Goal: Communication & Community: Share content

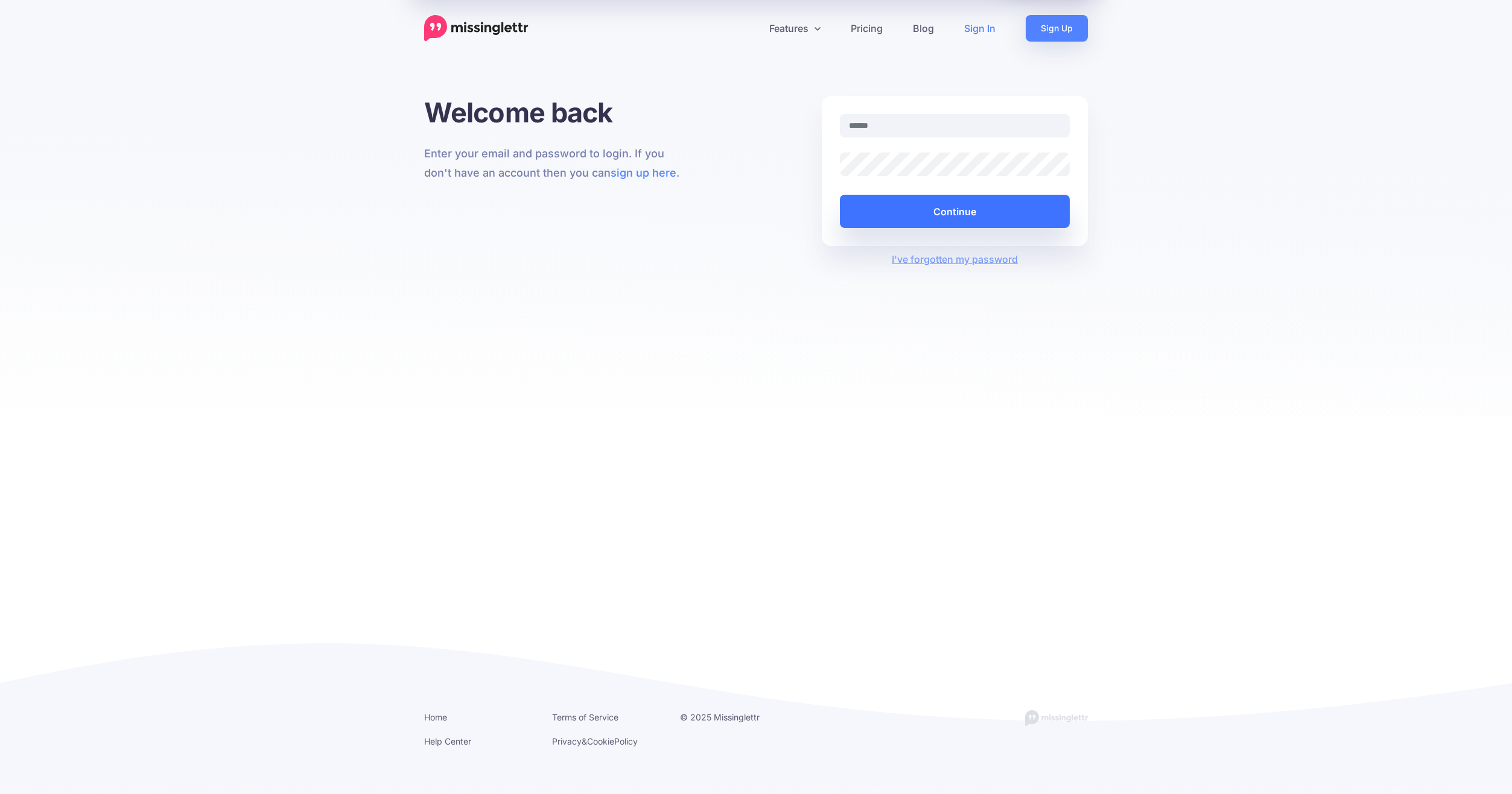
type input "**********"
click at [980, 212] on button "Continue" at bounding box center [955, 211] width 230 height 33
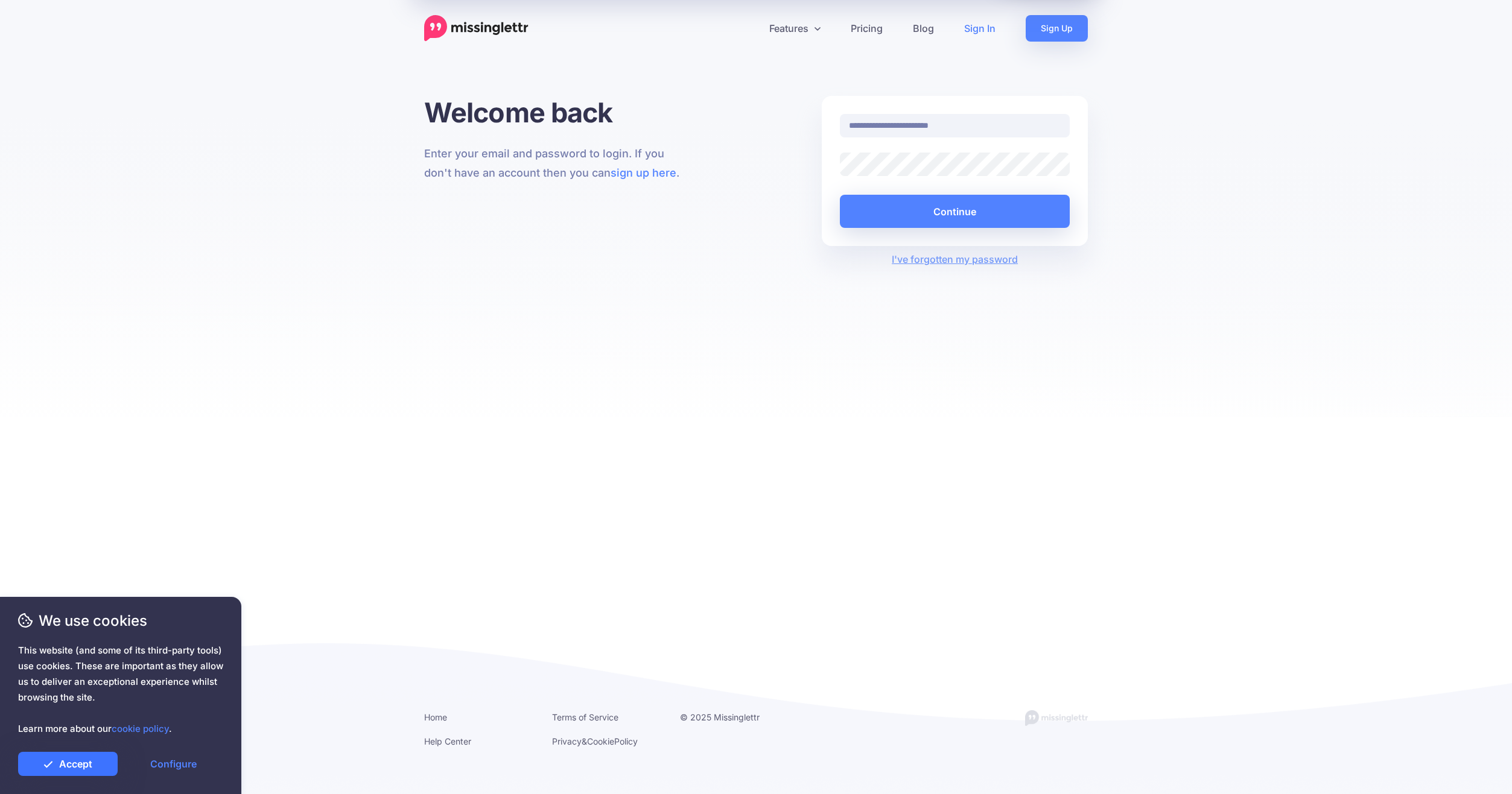
click at [64, 764] on link "Accept" at bounding box center [68, 764] width 99 height 24
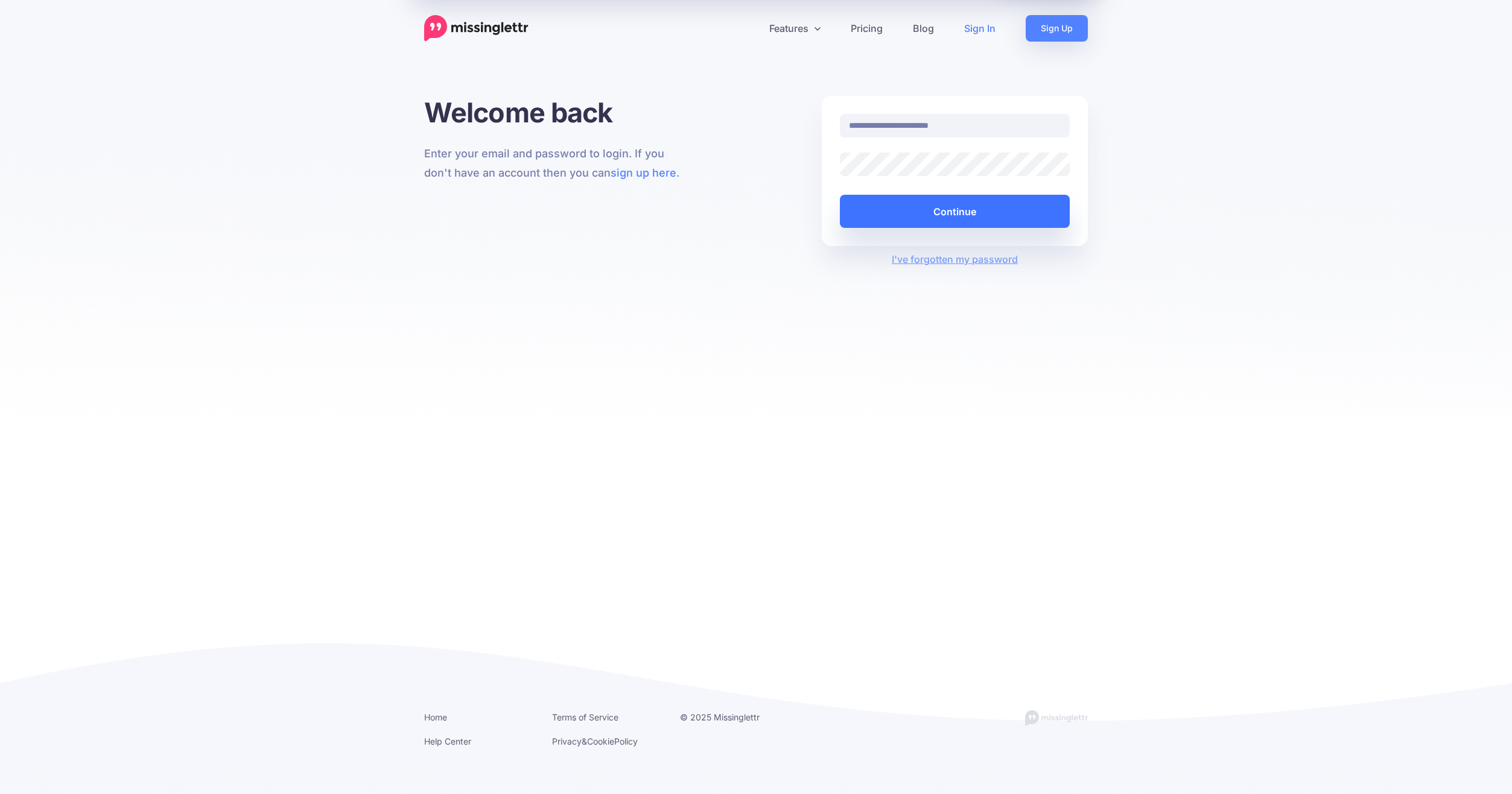
click at [943, 210] on button "Continue" at bounding box center [955, 211] width 230 height 33
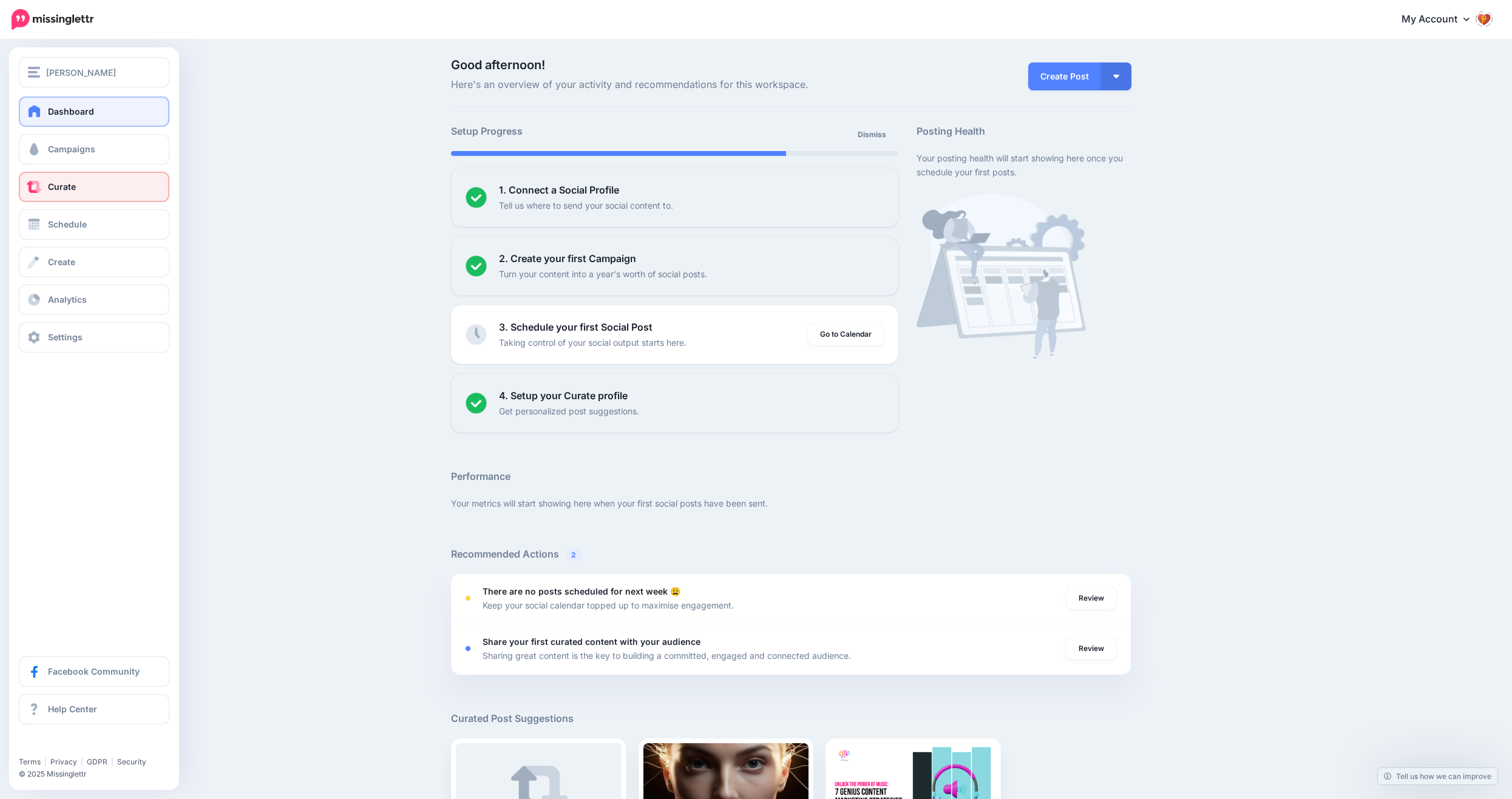
click at [47, 191] on link "Curate" at bounding box center [94, 186] width 151 height 30
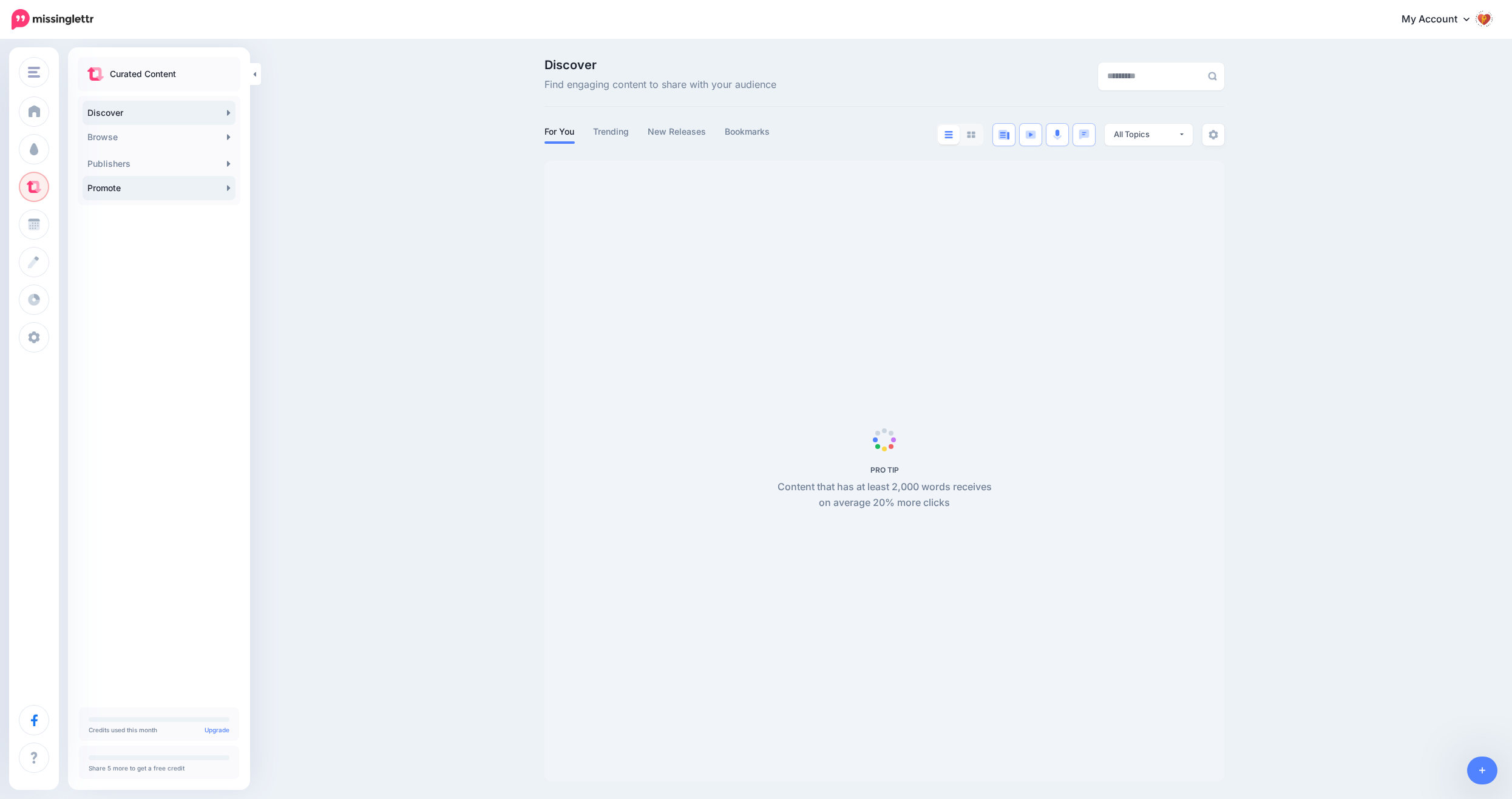
drag, startPoint x: 200, startPoint y: 189, endPoint x: 180, endPoint y: 189, distance: 20.0
click at [180, 189] on link "Promote" at bounding box center [159, 188] width 153 height 24
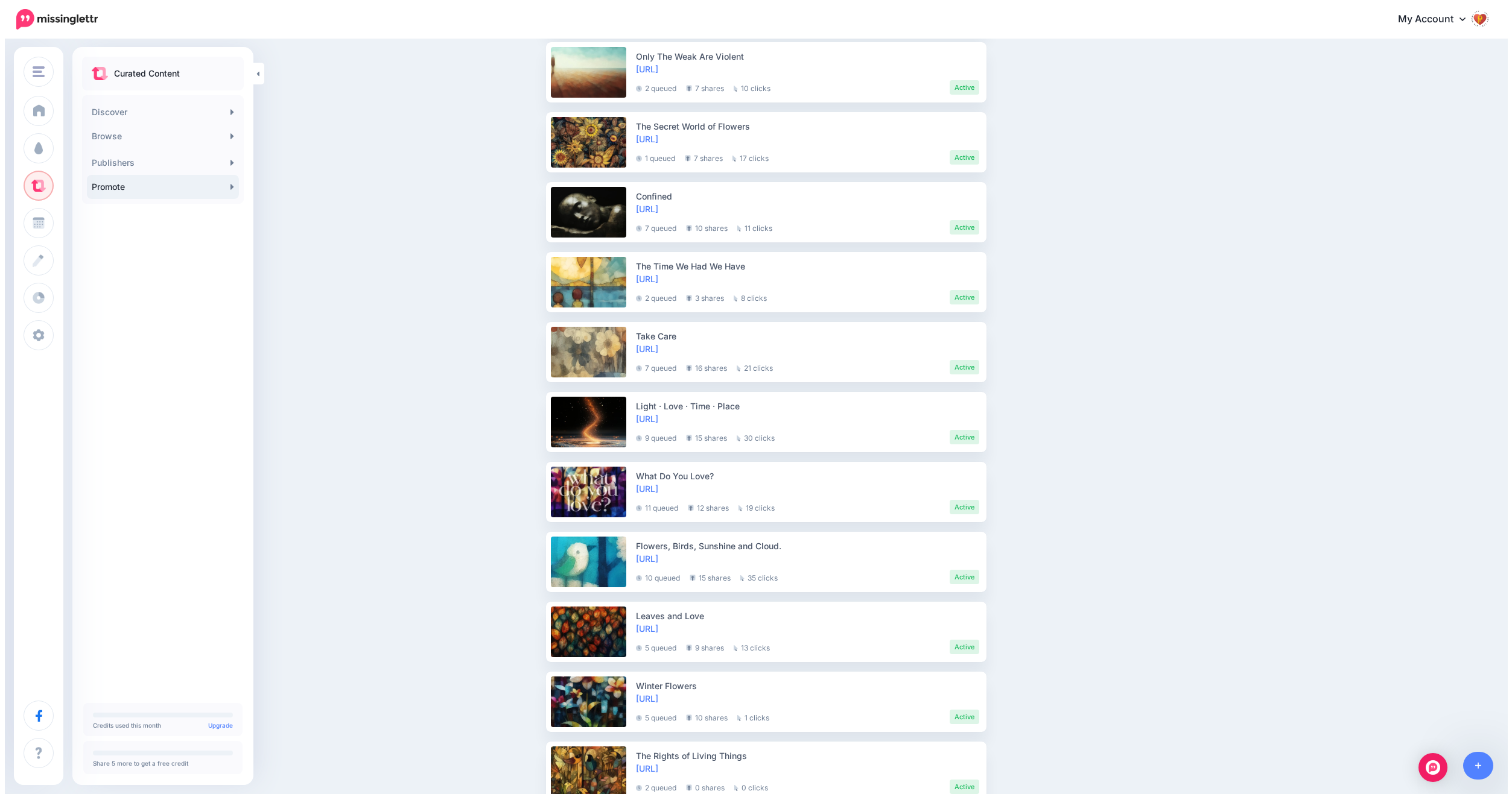
scroll to position [987, 0]
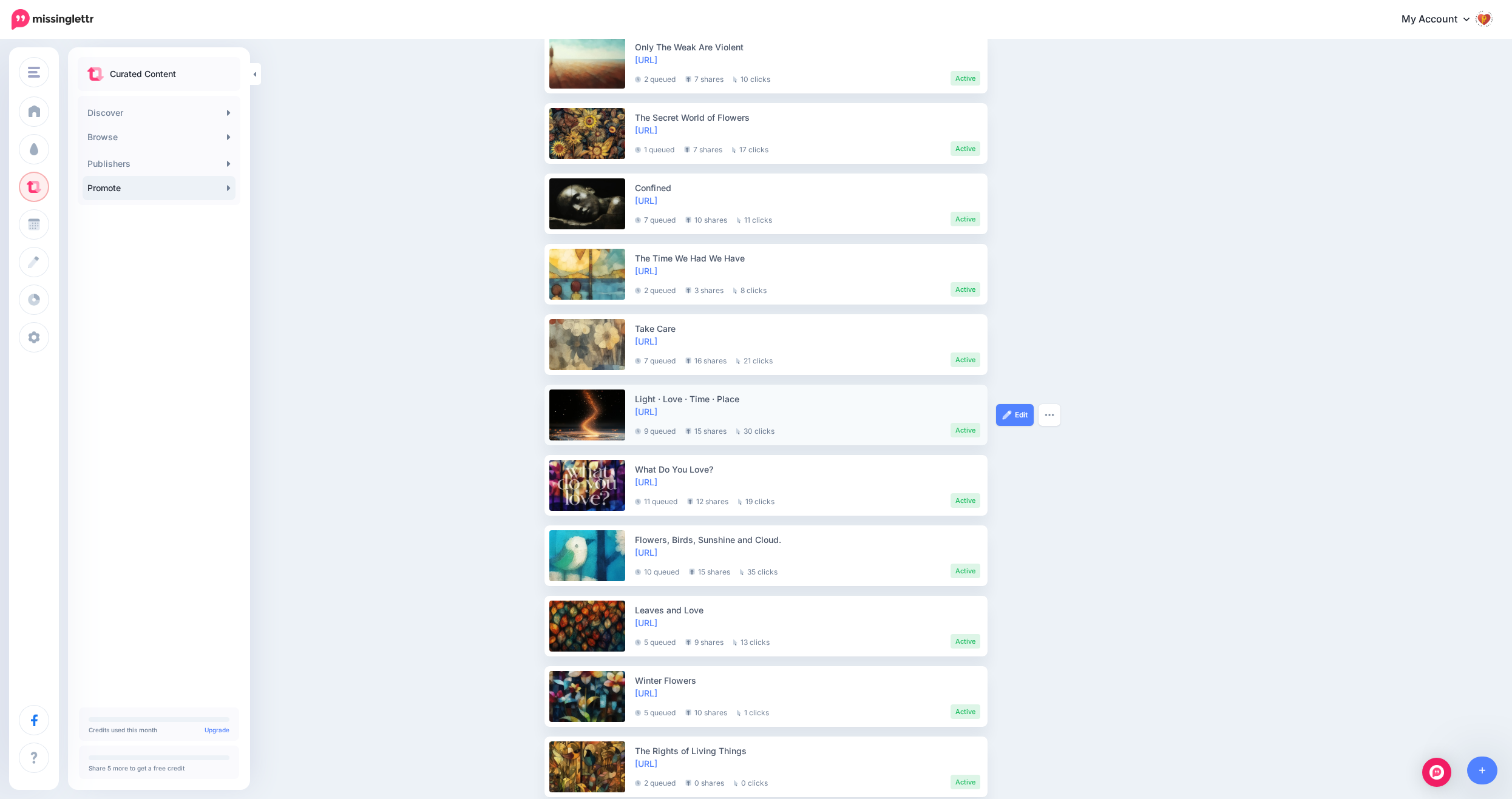
click at [586, 410] on link at bounding box center [587, 415] width 75 height 51
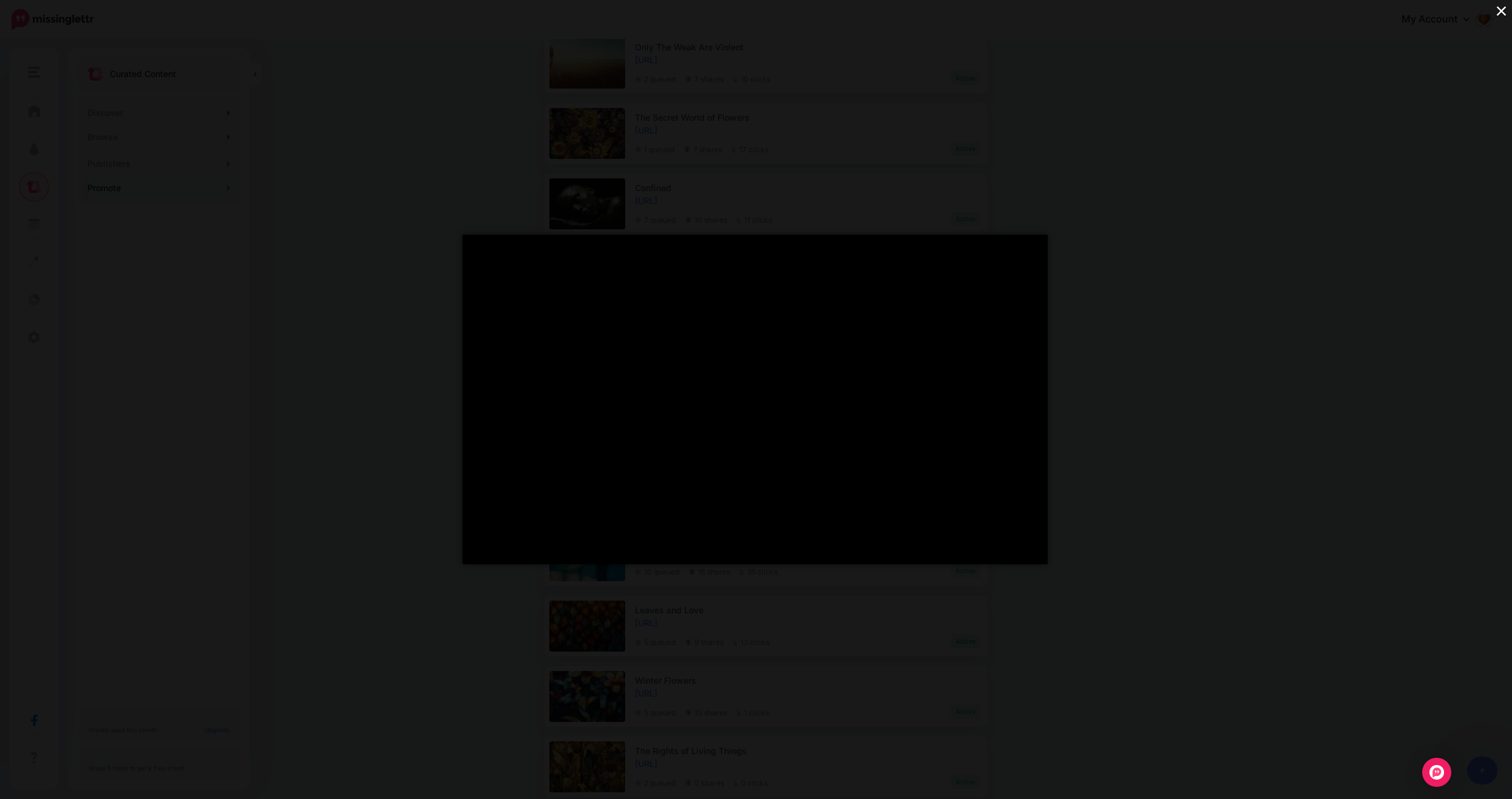
click at [1499, 11] on button "×" at bounding box center [1501, 11] width 22 height 22
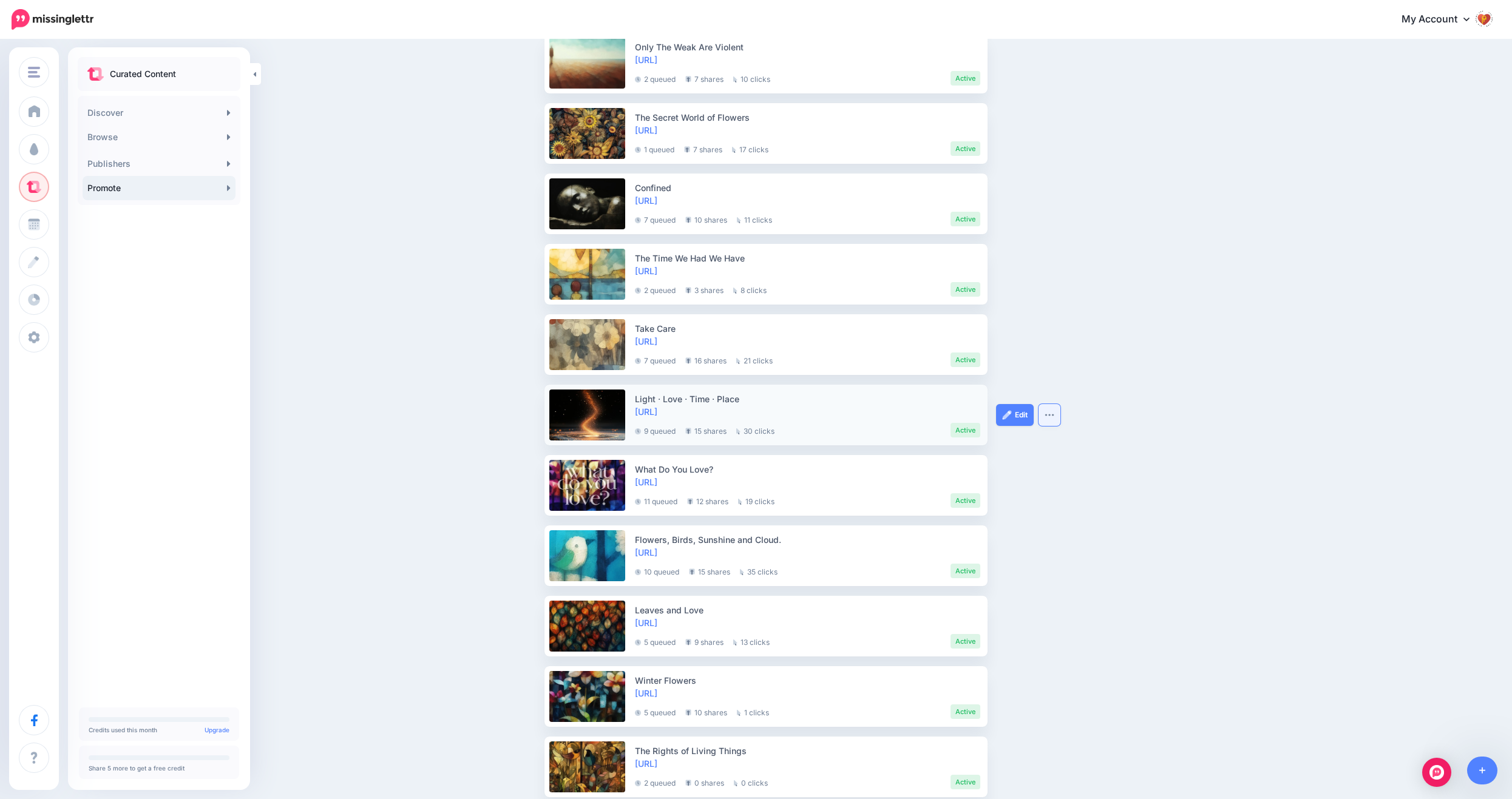
click at [1051, 413] on img "button" at bounding box center [1049, 415] width 10 height 4
click at [1023, 445] on link "Preview Post" at bounding box center [1011, 445] width 87 height 24
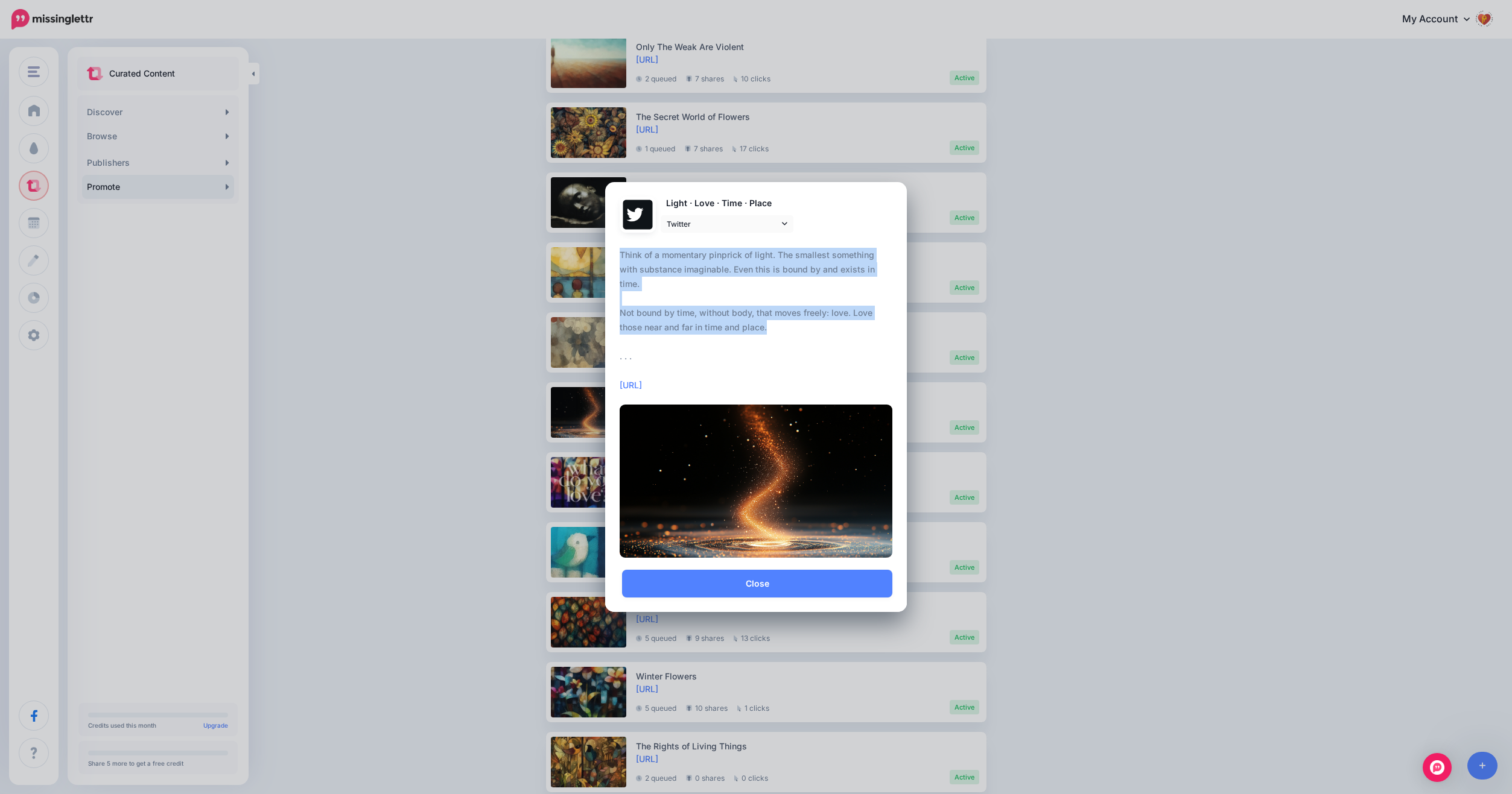
drag, startPoint x: 804, startPoint y: 323, endPoint x: 607, endPoint y: 250, distance: 210.1
click at [607, 250] on div "Loading Light · Love · Time · Place Twitter Facebook" at bounding box center [756, 376] width 302 height 388
copy div "Think of a momentary pinprick of light. The smallest something with substance i…"
click at [642, 387] on link "[URL]" at bounding box center [630, 384] width 22 height 11
